Goal: Task Accomplishment & Management: Complete application form

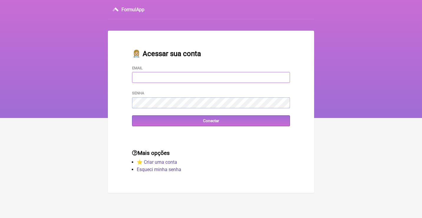
type input "[EMAIL_ADDRESS][DOMAIN_NAME]"
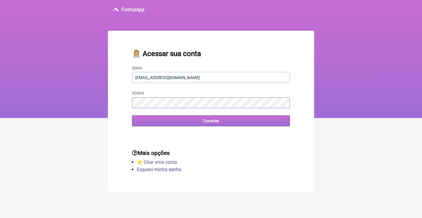
click at [211, 120] on input "Conectar" at bounding box center [211, 120] width 158 height 11
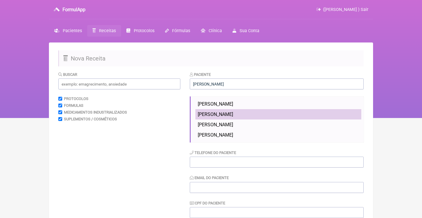
click at [205, 136] on li "Ana Julia da Silveira" at bounding box center [278, 135] width 166 height 10
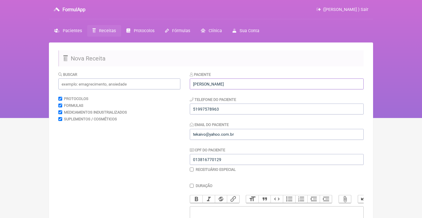
drag, startPoint x: 244, startPoint y: 87, endPoint x: 160, endPoint y: 83, distance: 83.8
click at [161, 84] on form "Buscar Protocolos Formulas Medicamentos Industrializados Suplementos / Cosmétic…" at bounding box center [210, 190] width 305 height 238
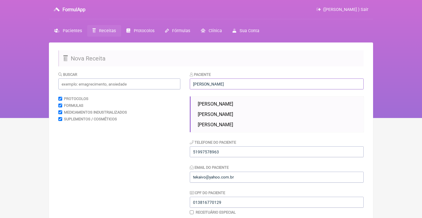
type input "Julian"
click at [170, 133] on div "Buscar Protocolos Formulas Medicamentos Industrializados Suplementos / Cosmétic…" at bounding box center [119, 211] width 122 height 280
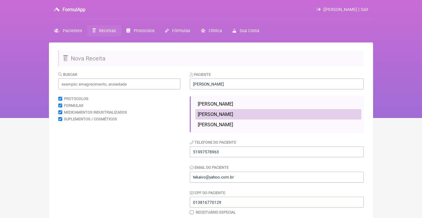
click at [220, 112] on span "[PERSON_NAME]" at bounding box center [215, 114] width 35 height 6
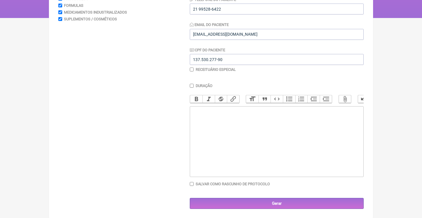
click at [235, 121] on trix-editor at bounding box center [277, 141] width 174 height 71
type trix-editor "<div>U</div>"
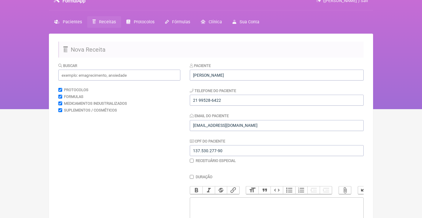
scroll to position [6, 0]
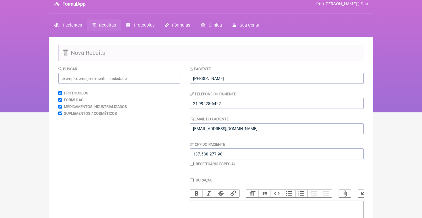
click at [106, 21] on link "Receitas" at bounding box center [104, 24] width 34 height 11
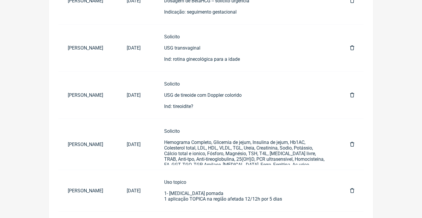
scroll to position [283, 0]
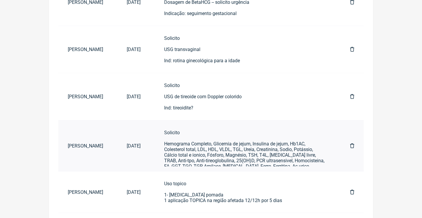
click at [247, 138] on div "Solicito Hemograma Completo, Glicemia de jejum, Insulina de jejum, Hb1AC, Coles…" at bounding box center [245, 158] width 162 height 56
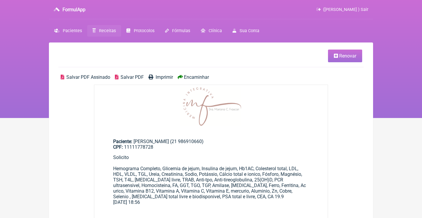
scroll to position [21, 0]
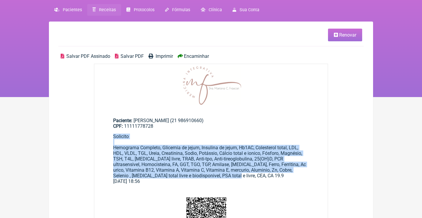
drag, startPoint x: 235, startPoint y: 171, endPoint x: 111, endPoint y: 134, distance: 130.3
click at [111, 134] on main "Paciente: Henrique Pereira Góes (21 986910660) CPF: 11111778728 Solicito Hemogr…" at bounding box center [210, 148] width 233 height 80
copy div "Solicito Hemograma Completo, Glicemia de jejum, Insulina de jejum, Hb1AC, Coles…"
click at [343, 33] on span "Renovar" at bounding box center [347, 35] width 17 height 6
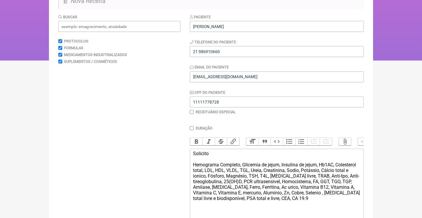
scroll to position [56, 0]
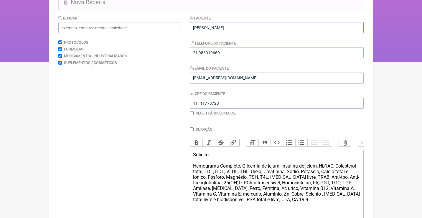
drag, startPoint x: 245, startPoint y: 31, endPoint x: 133, endPoint y: 19, distance: 113.4
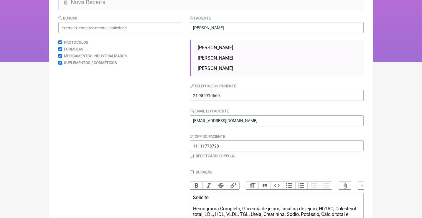
click at [304, 76] on div "Paciente Juliana Juliana Cardozo Juliana Moreira JULIANA COUTINHO Telefone do P…" at bounding box center [277, 86] width 174 height 143
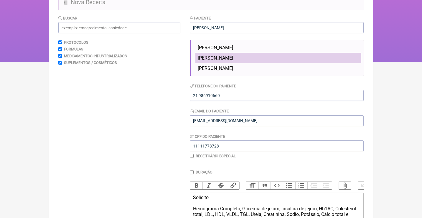
click at [288, 59] on li "[PERSON_NAME]" at bounding box center [278, 58] width 166 height 10
type input "[PERSON_NAME]"
type input "21 99528-6422"
type input "[EMAIL_ADDRESS][DOMAIN_NAME]"
type input "137.530.277-90"
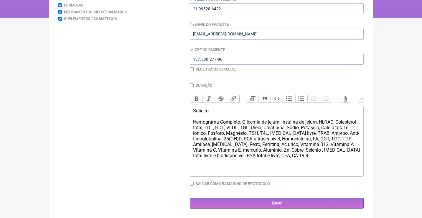
scroll to position [100, 0]
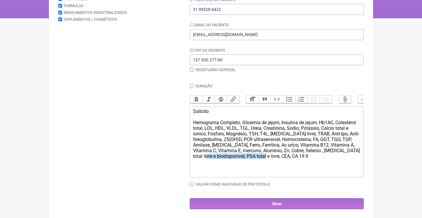
drag, startPoint x: 302, startPoint y: 154, endPoint x: 231, endPoint y: 155, distance: 71.0
click at [231, 155] on div "Solicito Hemograma Completo, Glicemia de jejum, Insulina de jejum, Hb1AC, Coles…" at bounding box center [276, 133] width 167 height 50
click at [347, 149] on div "Solicito Hemograma Completo, Glicemia de jejum, Insulina de jejum, Hb1AC, Coles…" at bounding box center [276, 133] width 167 height 50
click at [240, 154] on div "Solicito Hemograma Completo, Glicemia de jejum, Insulina de jejum, Hb1AC, Coles…" at bounding box center [276, 133] width 167 height 50
type trix-editor "<div>Solicito<br><br>Hemograma Completo, Glicemia de jejum, Insulina de jejum, …"
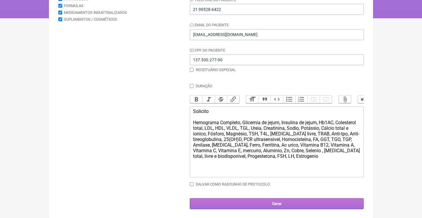
click at [276, 205] on input "Gerar" at bounding box center [277, 203] width 174 height 11
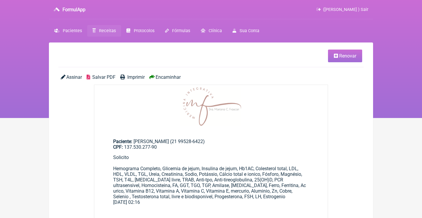
click at [75, 76] on span "Assinar" at bounding box center [74, 77] width 16 height 6
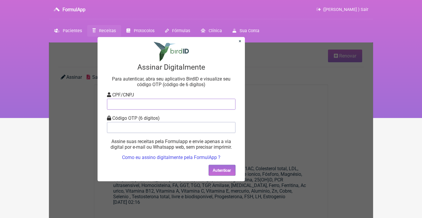
click at [150, 103] on input "tel" at bounding box center [171, 103] width 128 height 11
type input "12805451783"
click at [134, 122] on input "tel" at bounding box center [171, 127] width 128 height 11
type input "942790"
click at [225, 170] on button "Autenticar" at bounding box center [222, 169] width 27 height 11
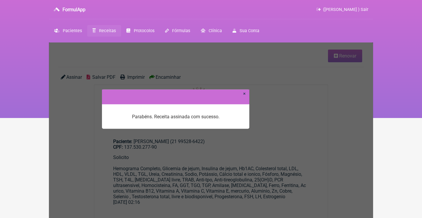
click at [245, 94] on link "×" at bounding box center [244, 93] width 3 height 6
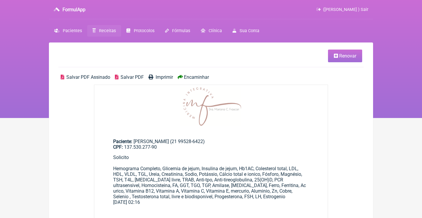
click at [84, 77] on span "Salvar PDF Assinado" at bounding box center [88, 77] width 44 height 6
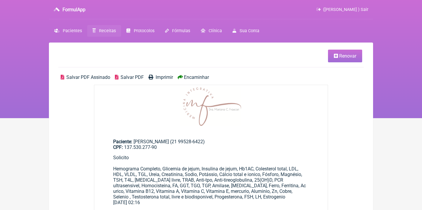
click at [344, 57] on span "Renovar" at bounding box center [347, 56] width 17 height 6
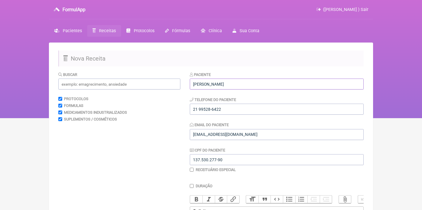
drag, startPoint x: 224, startPoint y: 83, endPoint x: 173, endPoint y: 81, distance: 50.7
type input "[PERSON_NAME]"
drag, startPoint x: 230, startPoint y: 111, endPoint x: 167, endPoint y: 110, distance: 62.8
type input "21980828083"
drag, startPoint x: 260, startPoint y: 136, endPoint x: 149, endPoint y: 128, distance: 111.4
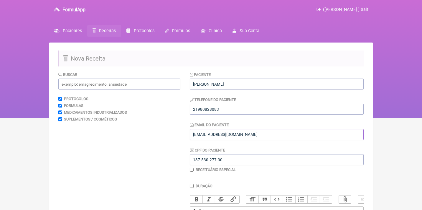
click at [149, 129] on form "Buscar Protocolos Formulas Medicamentos Industrializados Suplementos / Cosmétic…" at bounding box center [210, 190] width 305 height 238
type input "[EMAIL_ADDRESS][DOMAIN_NAME]"
drag, startPoint x: 235, startPoint y: 157, endPoint x: 179, endPoint y: 156, distance: 55.1
click at [181, 157] on form "Buscar Protocolos Formulas Medicamentos Industrializados Suplementos / Cosmétic…" at bounding box center [210, 190] width 305 height 238
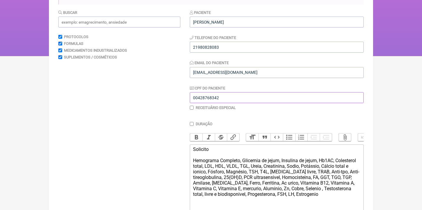
scroll to position [77, 0]
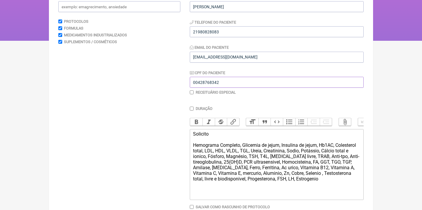
type input "00428768342"
drag, startPoint x: 323, startPoint y: 176, endPoint x: 227, endPoint y: 174, distance: 95.8
click at [228, 174] on div "Solicito Hemograma Completo, Glicemia de jejum, Insulina de jejum, Hb1AC, Coles…" at bounding box center [276, 156] width 167 height 50
type trix-editor "<div>Solicito<br><br>Hemograma Completo, Glicemia de jejum, Insulina de jejum, …"
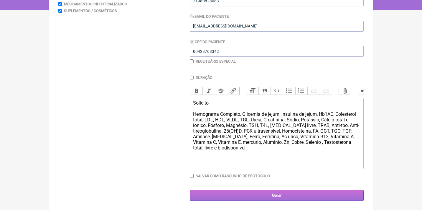
scroll to position [108, 0]
click at [265, 197] on input "Gerar" at bounding box center [277, 195] width 174 height 11
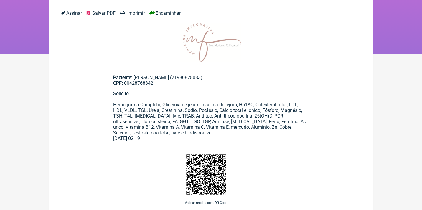
scroll to position [67, 0]
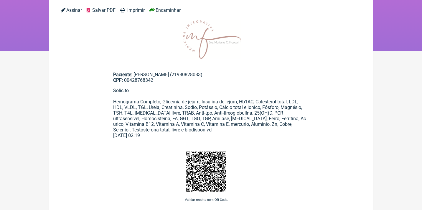
click at [76, 10] on span "Assinar" at bounding box center [74, 10] width 16 height 6
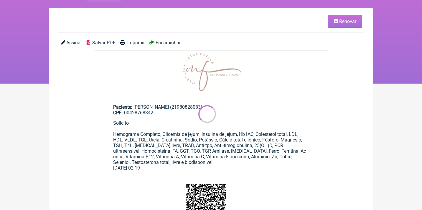
scroll to position [34, 0]
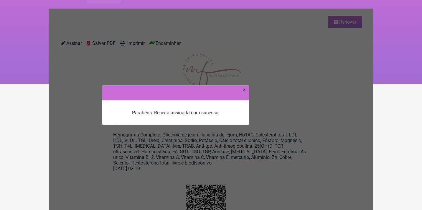
click at [246, 90] on div at bounding box center [175, 92] width 147 height 15
click at [245, 90] on link "×" at bounding box center [244, 89] width 3 height 6
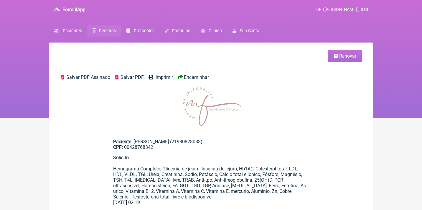
scroll to position [34, 0]
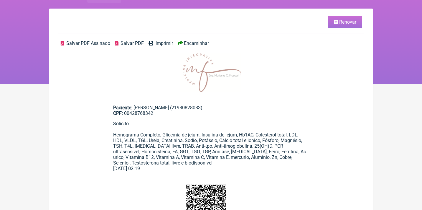
click at [75, 44] on span "Salvar PDF Assinado" at bounding box center [88, 43] width 44 height 6
click at [348, 23] on span "Renovar" at bounding box center [347, 22] width 17 height 6
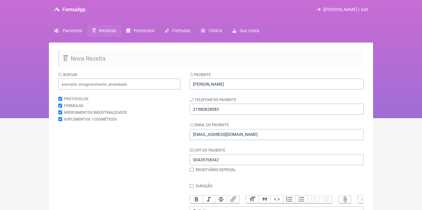
scroll to position [108, 0]
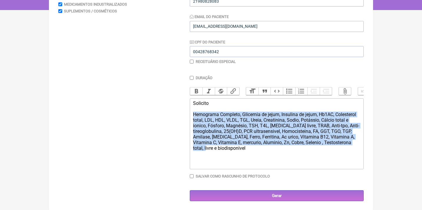
drag, startPoint x: 270, startPoint y: 151, endPoint x: 186, endPoint y: 115, distance: 91.6
click at [186, 115] on form "Buscar Protocolos Formulas Medicamentos Industrializados Suplementos / Cosmétic…" at bounding box center [210, 82] width 305 height 238
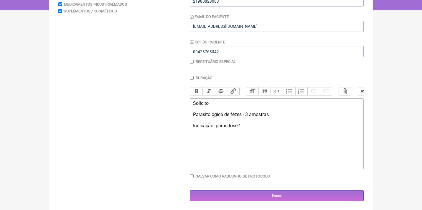
click at [245, 111] on div "Solicito Parasitológico de fezes - 3 amostras Indicação: parasitose?" at bounding box center [276, 114] width 167 height 28
type trix-editor "<div>Solicito<br><br>Parasitológico de fezes (EPF) - 3 amostras<br><br>Indicaçã…"
click at [285, 200] on main "Nova Receita Buscar Protocolos Formulas Medicamentos Industrializados Suplement…" at bounding box center [211, 73] width 324 height 276
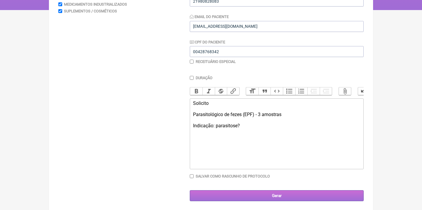
click at [282, 197] on input "Gerar" at bounding box center [277, 195] width 174 height 11
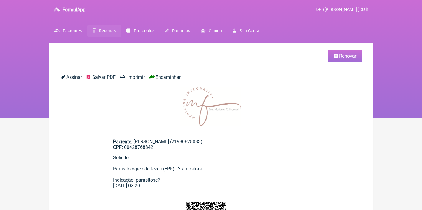
click at [75, 75] on span "Assinar" at bounding box center [74, 77] width 16 height 6
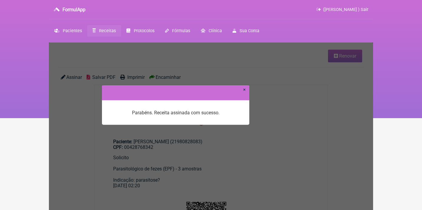
click at [244, 89] on link "×" at bounding box center [244, 89] width 3 height 6
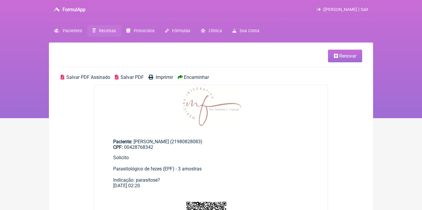
click at [86, 75] on span "Salvar PDF Assinado" at bounding box center [88, 77] width 44 height 6
click at [334, 60] on link "Renovar" at bounding box center [345, 56] width 34 height 13
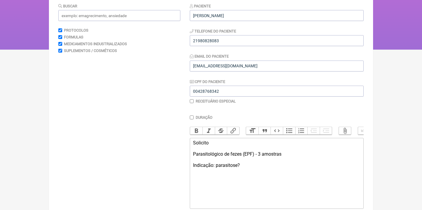
scroll to position [69, 0]
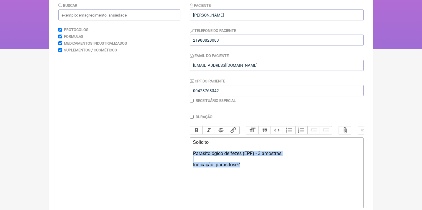
drag, startPoint x: 248, startPoint y: 166, endPoint x: 176, endPoint y: 150, distance: 74.5
click at [176, 150] on form "Buscar Protocolos Formulas Medicamentos Industrializados Suplementos / Cosmétic…" at bounding box center [210, 121] width 305 height 238
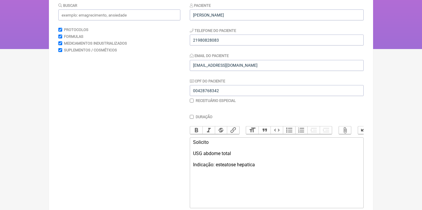
type trix-editor "<div>Solicito<br><br>USG abdome total<br><br>Indicação: esteatose hepatica?</di…"
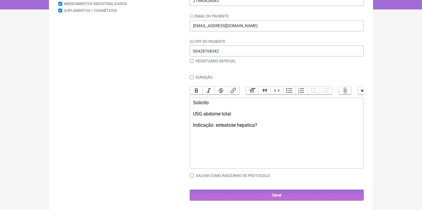
scroll to position [108, 0]
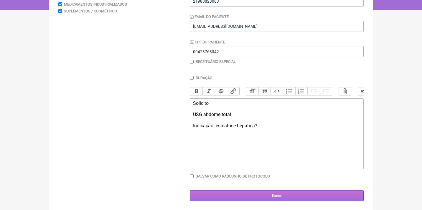
click at [269, 193] on input "Gerar" at bounding box center [277, 195] width 174 height 11
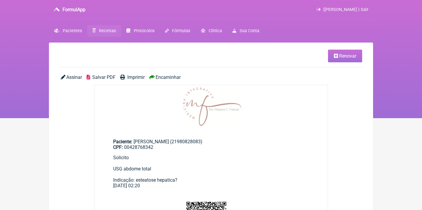
click at [75, 76] on span "Assinar" at bounding box center [74, 77] width 16 height 6
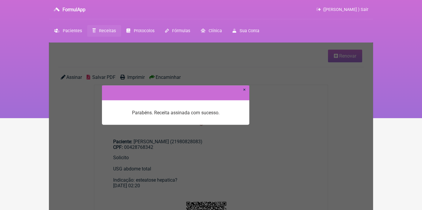
click at [245, 89] on link "×" at bounding box center [244, 89] width 3 height 6
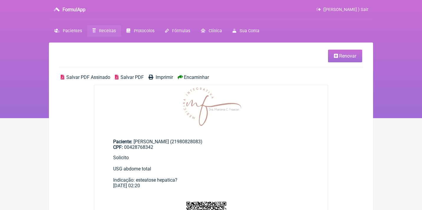
click at [88, 74] on span "Salvar PDF Assinado" at bounding box center [88, 77] width 44 height 6
click at [349, 56] on span "Renovar" at bounding box center [347, 56] width 17 height 6
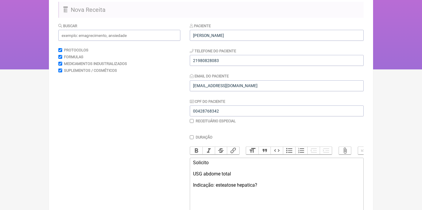
scroll to position [104, 0]
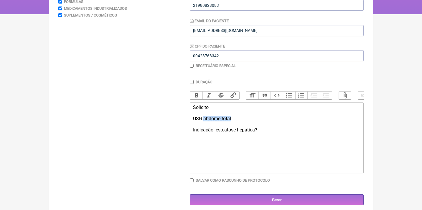
drag, startPoint x: 259, startPoint y: 118, endPoint x: 205, endPoint y: 117, distance: 54.2
click at [205, 117] on div "Solicito USG abdome total Indicação: esteatose hepatica?" at bounding box center [276, 118] width 167 height 28
drag, startPoint x: 270, startPoint y: 126, endPoint x: 216, endPoint y: 126, distance: 54.5
click at [216, 126] on div "Solicito USG tireoide com doppler colorido Indicação: esteatose hepatica?" at bounding box center [276, 118] width 167 height 28
type trix-editor "<div>Solicito<br><br>USG tireoide com doppler colorido&nbsp;<br><br>Indicação: …"
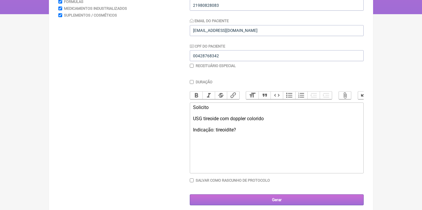
click at [269, 196] on input "Gerar" at bounding box center [277, 199] width 174 height 11
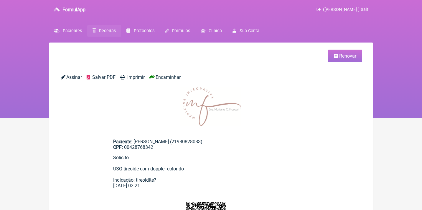
click at [73, 75] on span "Assinar" at bounding box center [74, 77] width 16 height 6
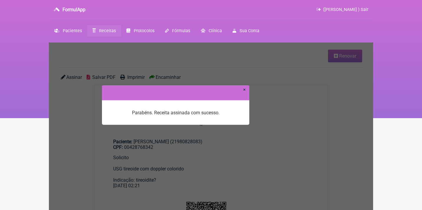
click at [245, 90] on link "×" at bounding box center [244, 89] width 3 height 6
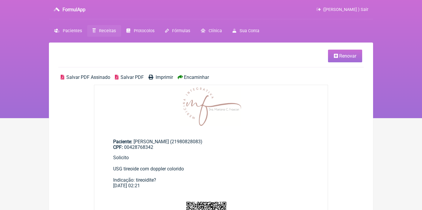
click at [103, 77] on span "Salvar PDF Assinado" at bounding box center [88, 77] width 44 height 6
